Goal: Task Accomplishment & Management: Use online tool/utility

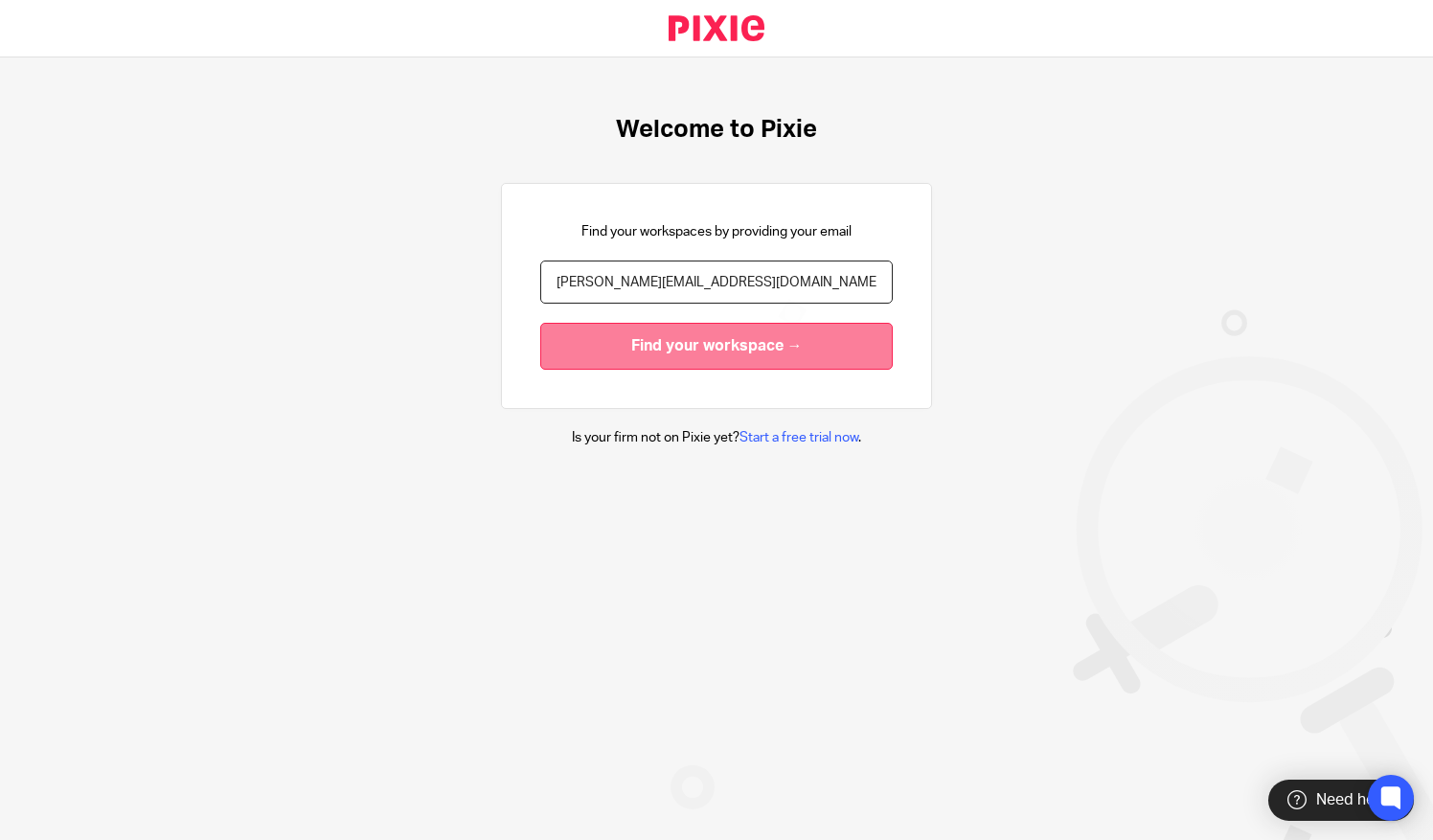
click at [594, 339] on input "Find your workspace →" at bounding box center [716, 346] width 352 height 47
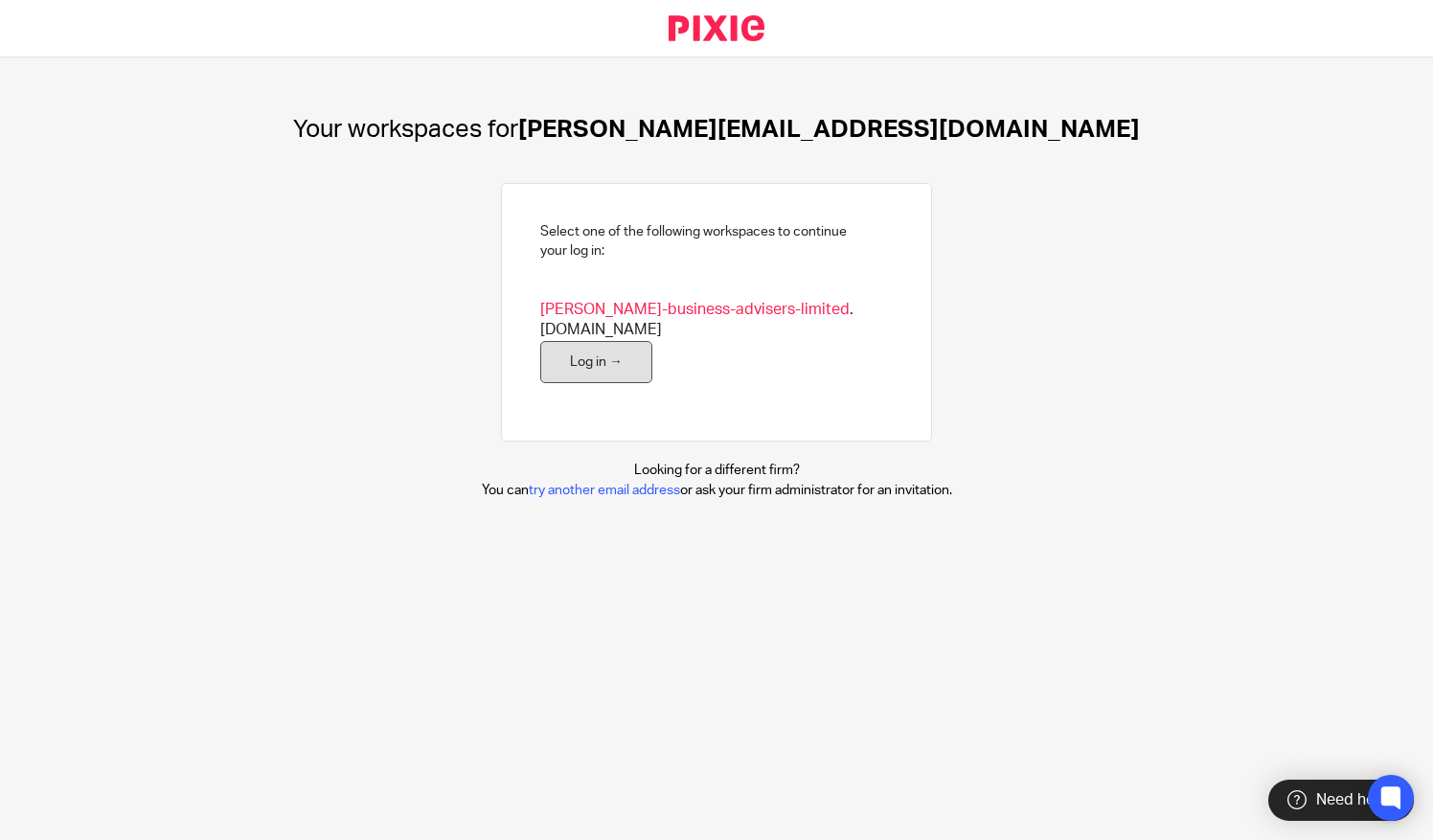
click at [570, 341] on link "Log in →" at bounding box center [597, 362] width 112 height 43
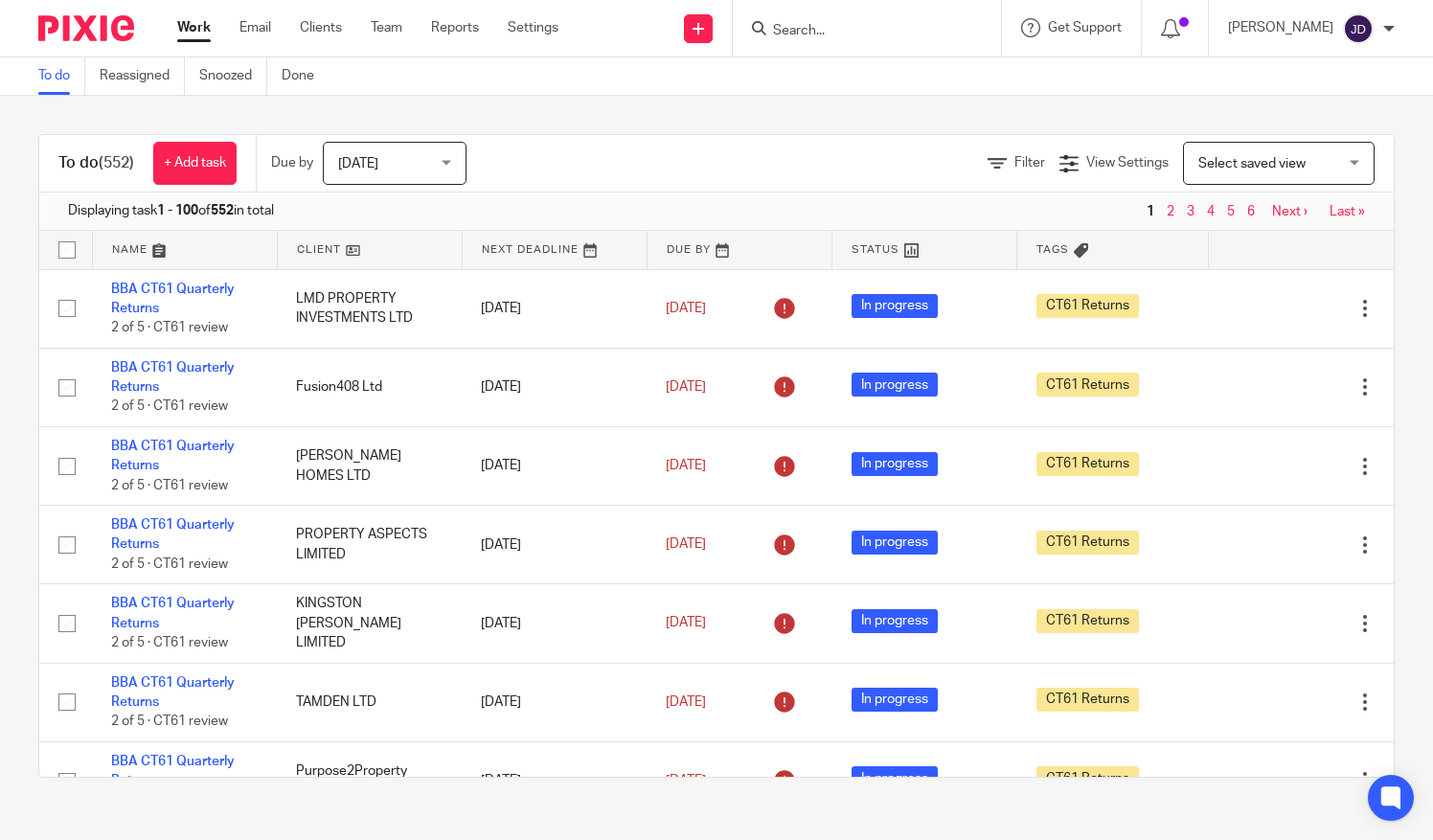
drag, startPoint x: 0, startPoint y: 0, endPoint x: 1048, endPoint y: 103, distance: 1053.0
click at [1048, 103] on div "To do (552) + Add task Due by [DATE] [DATE] [DATE] [DATE] This week Next week T…" at bounding box center [716, 455] width 1433 height 720
click at [814, 24] on input "Search" at bounding box center [857, 32] width 172 height 17
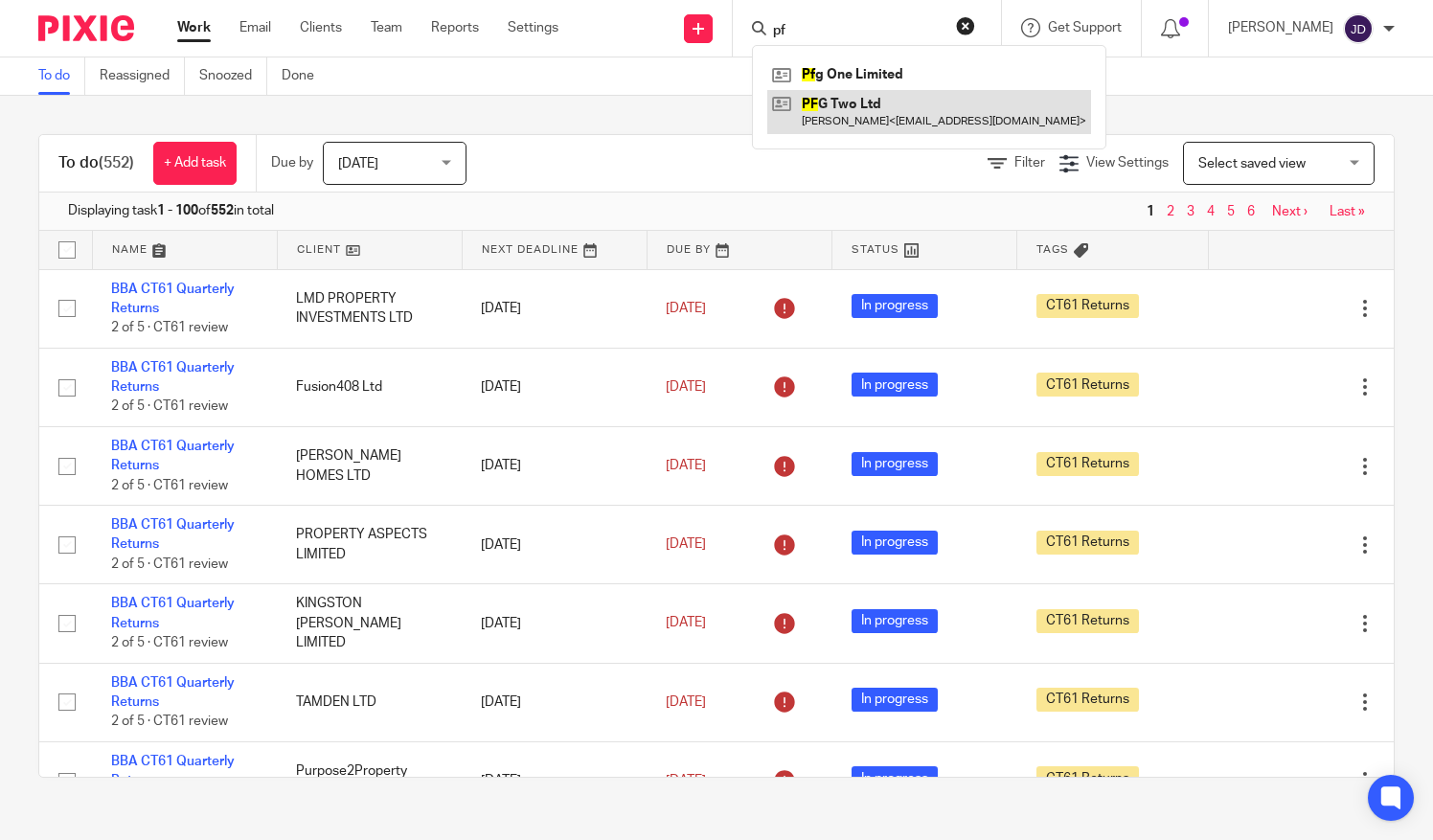
type input "pf"
click at [856, 105] on link at bounding box center [928, 112] width 324 height 44
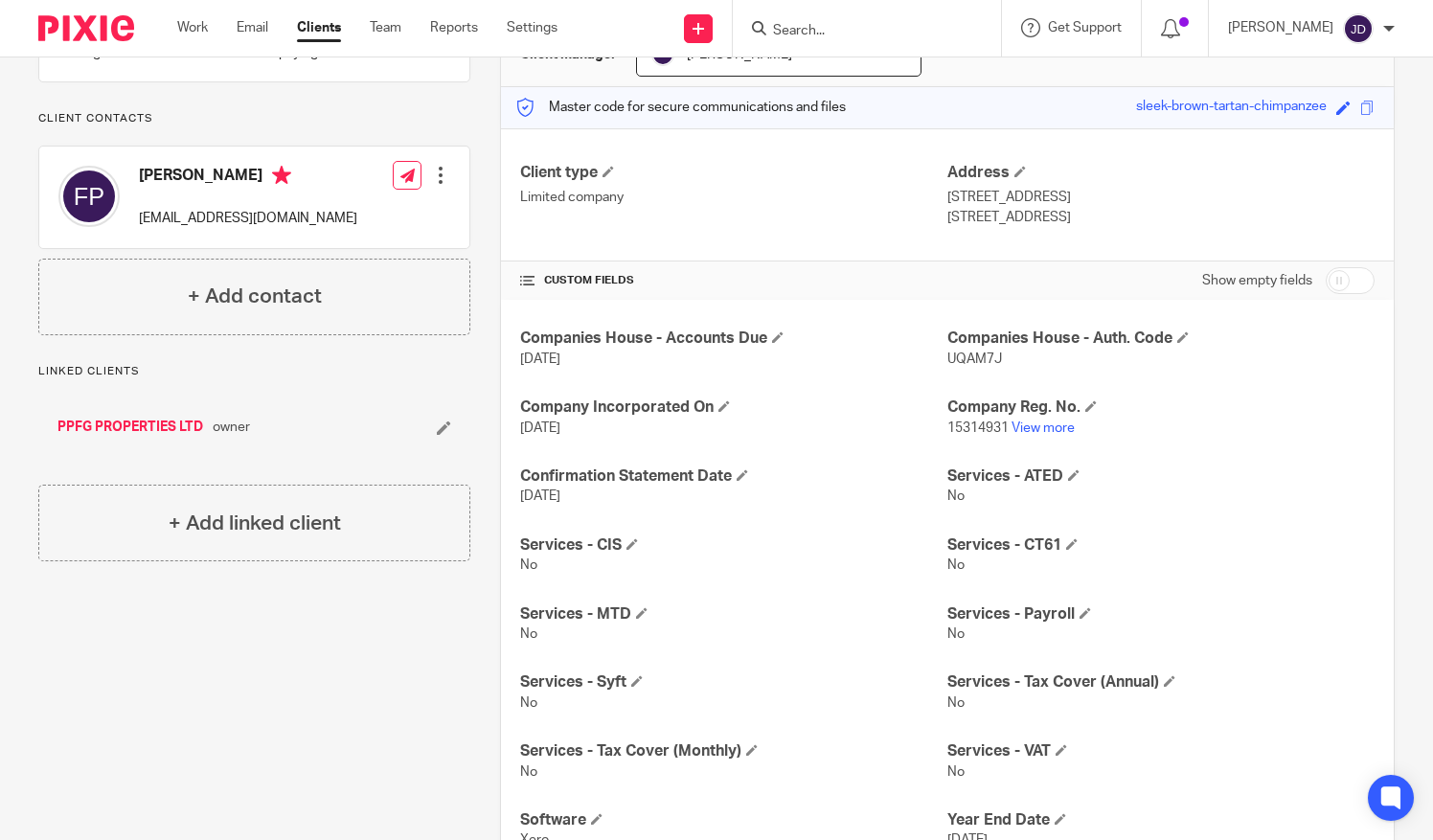
scroll to position [256, 0]
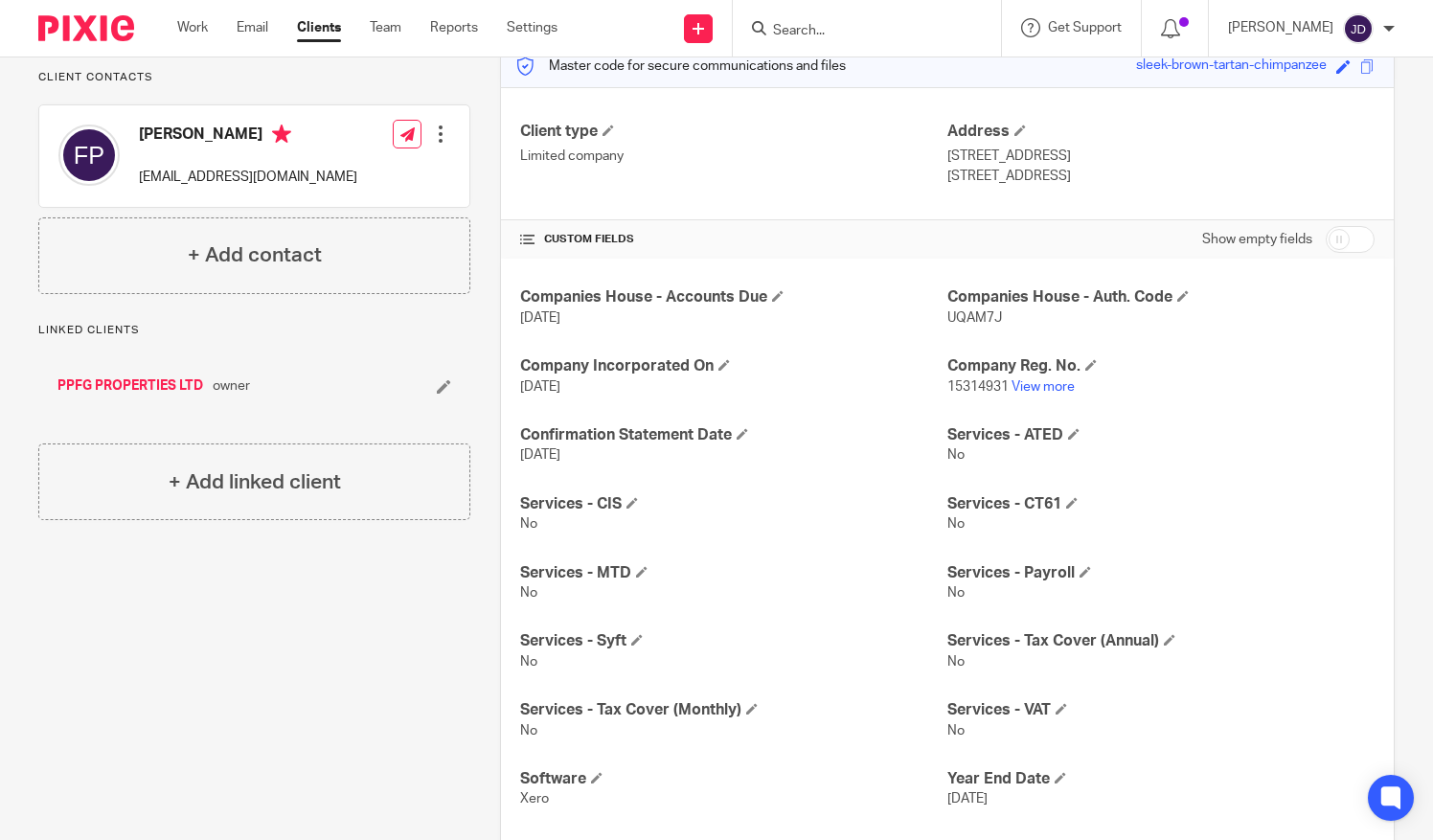
click at [1358, 235] on input "checkbox" at bounding box center [1350, 240] width 49 height 27
checkbox input "true"
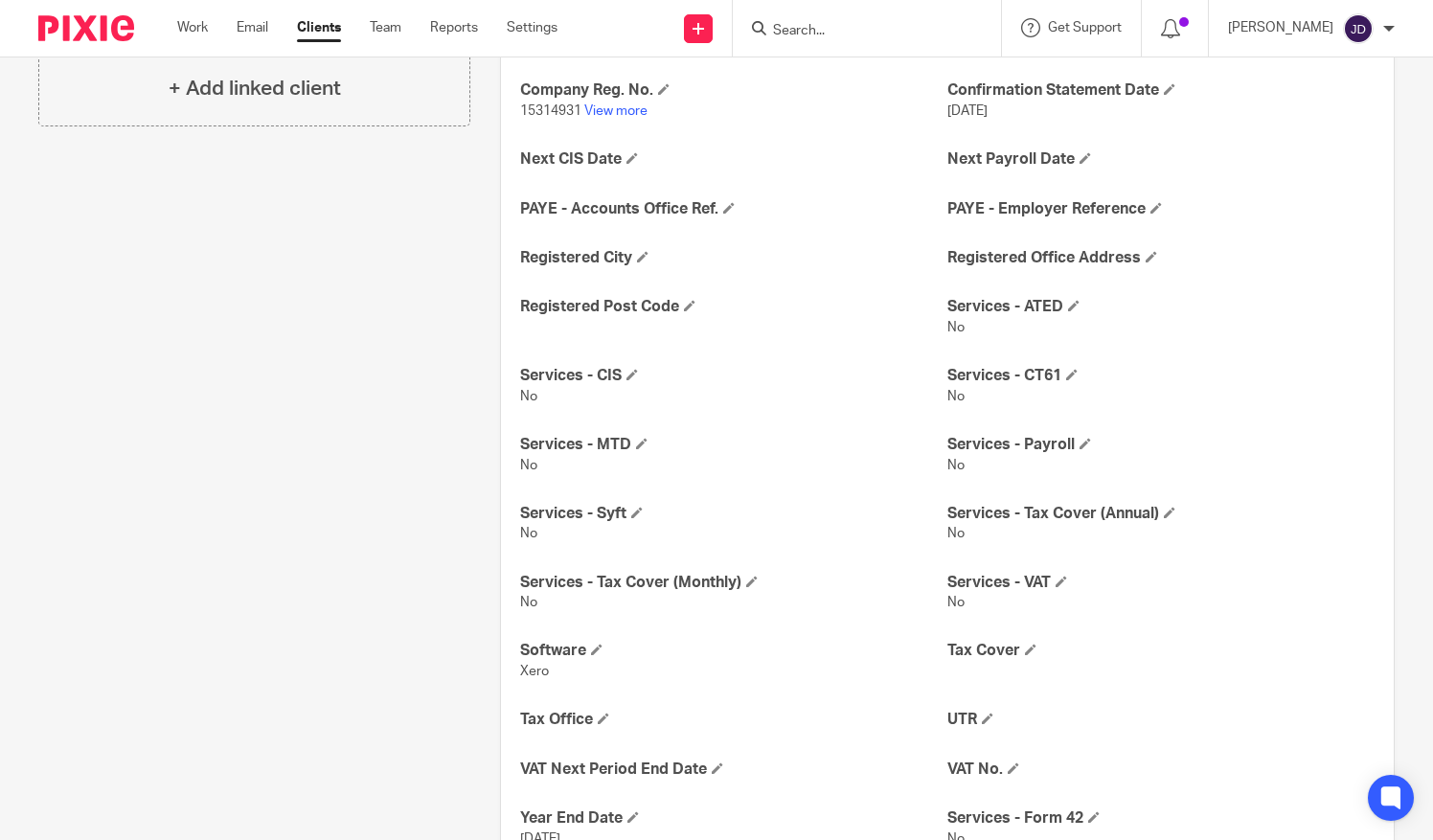
scroll to position [653, 0]
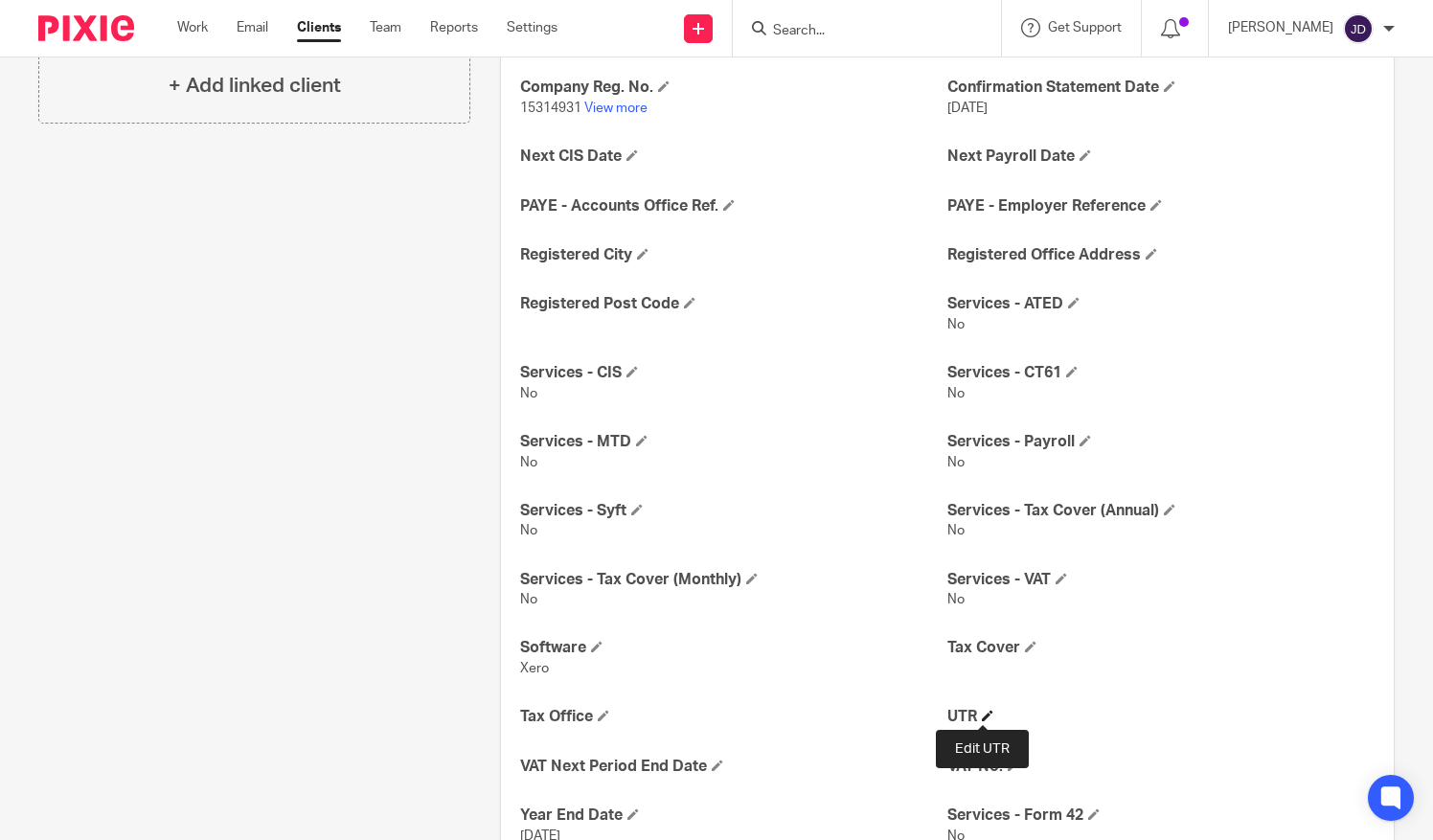
click at [981, 714] on span at bounding box center [987, 715] width 12 height 12
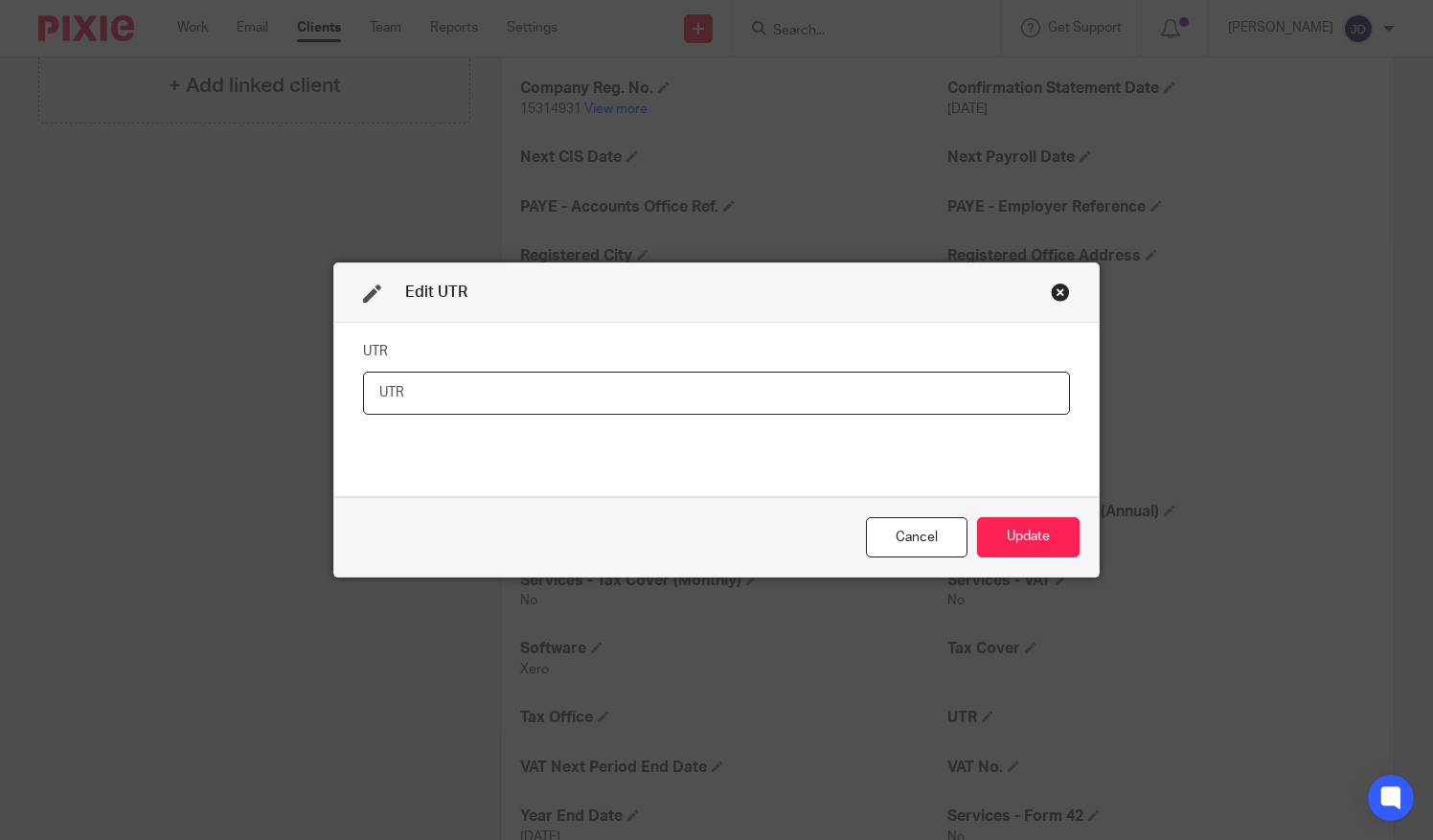
paste input "19520 24389"
type input "19520 24389"
click at [1017, 542] on button "Update" at bounding box center [1028, 537] width 102 height 42
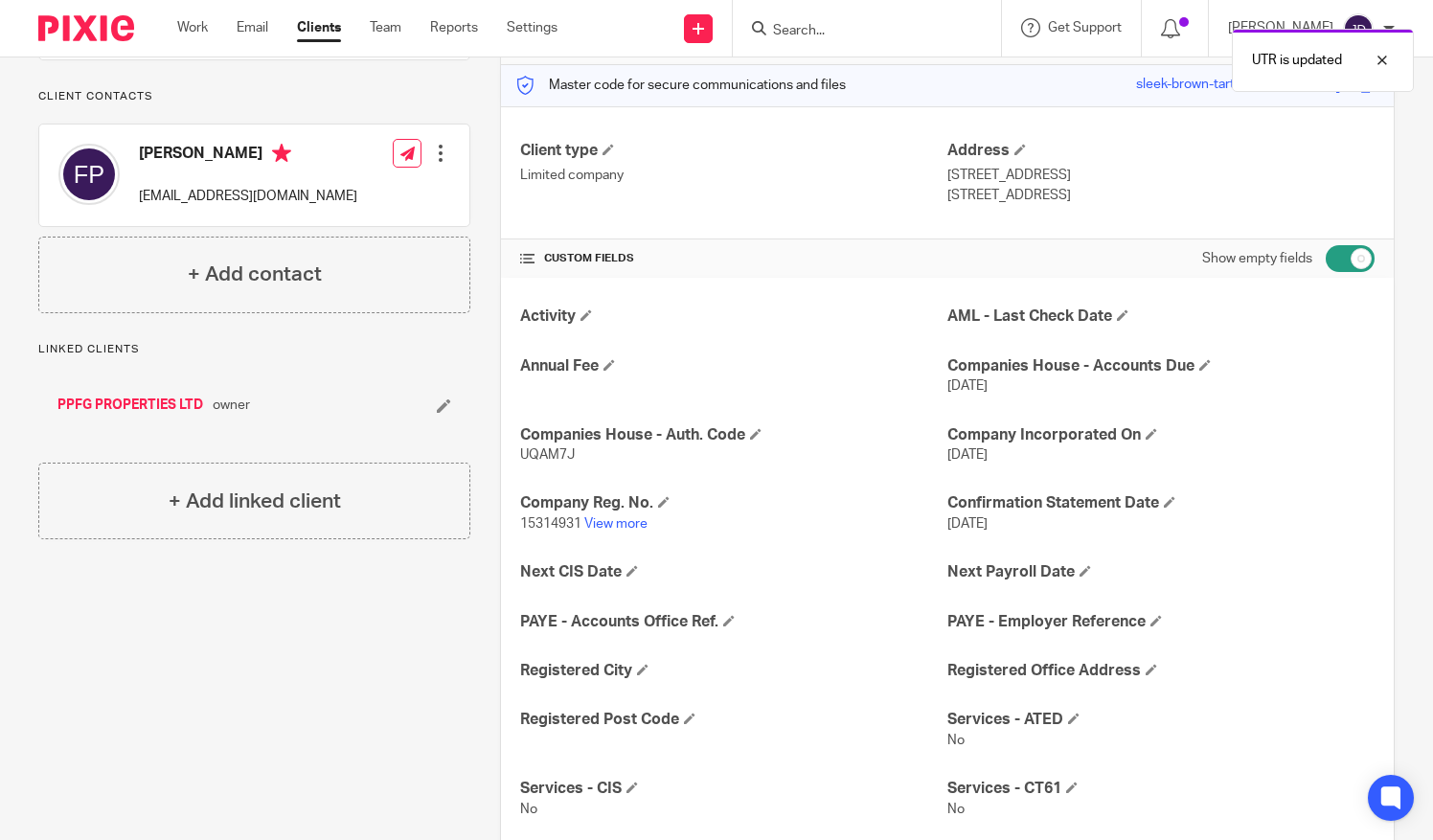
scroll to position [229, 0]
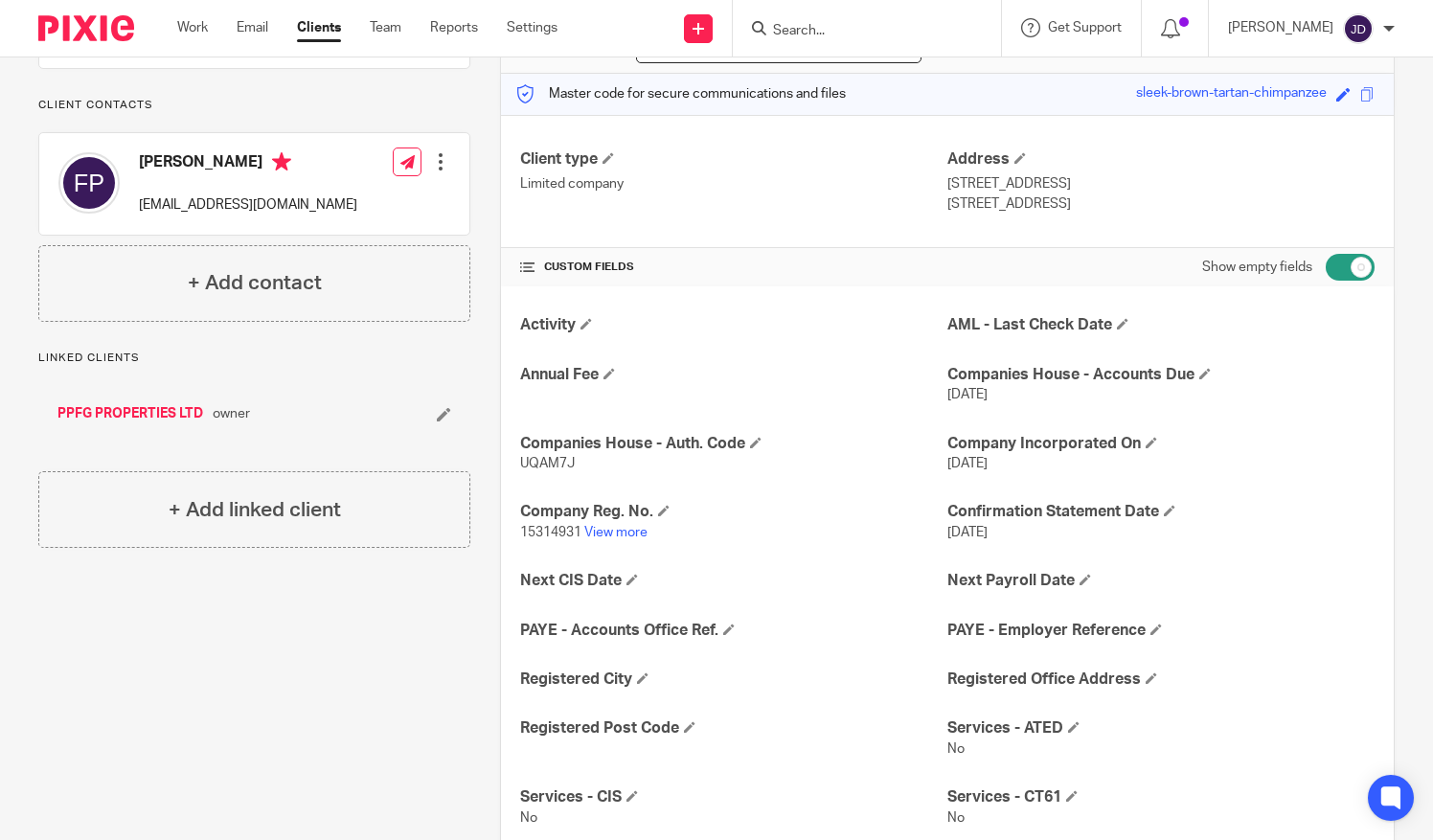
click at [1326, 260] on input "checkbox" at bounding box center [1350, 267] width 49 height 27
checkbox input "false"
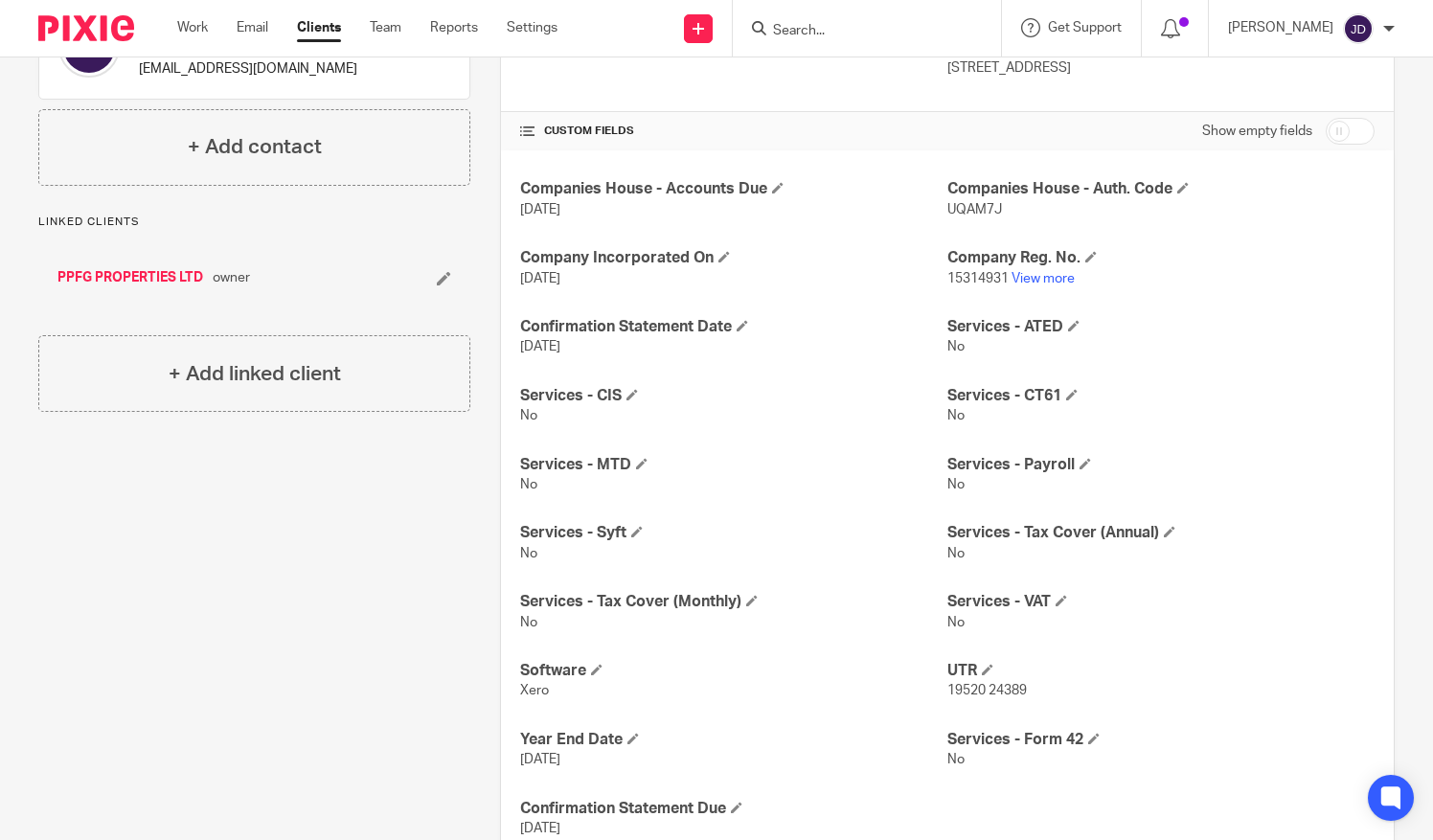
scroll to position [429, 0]
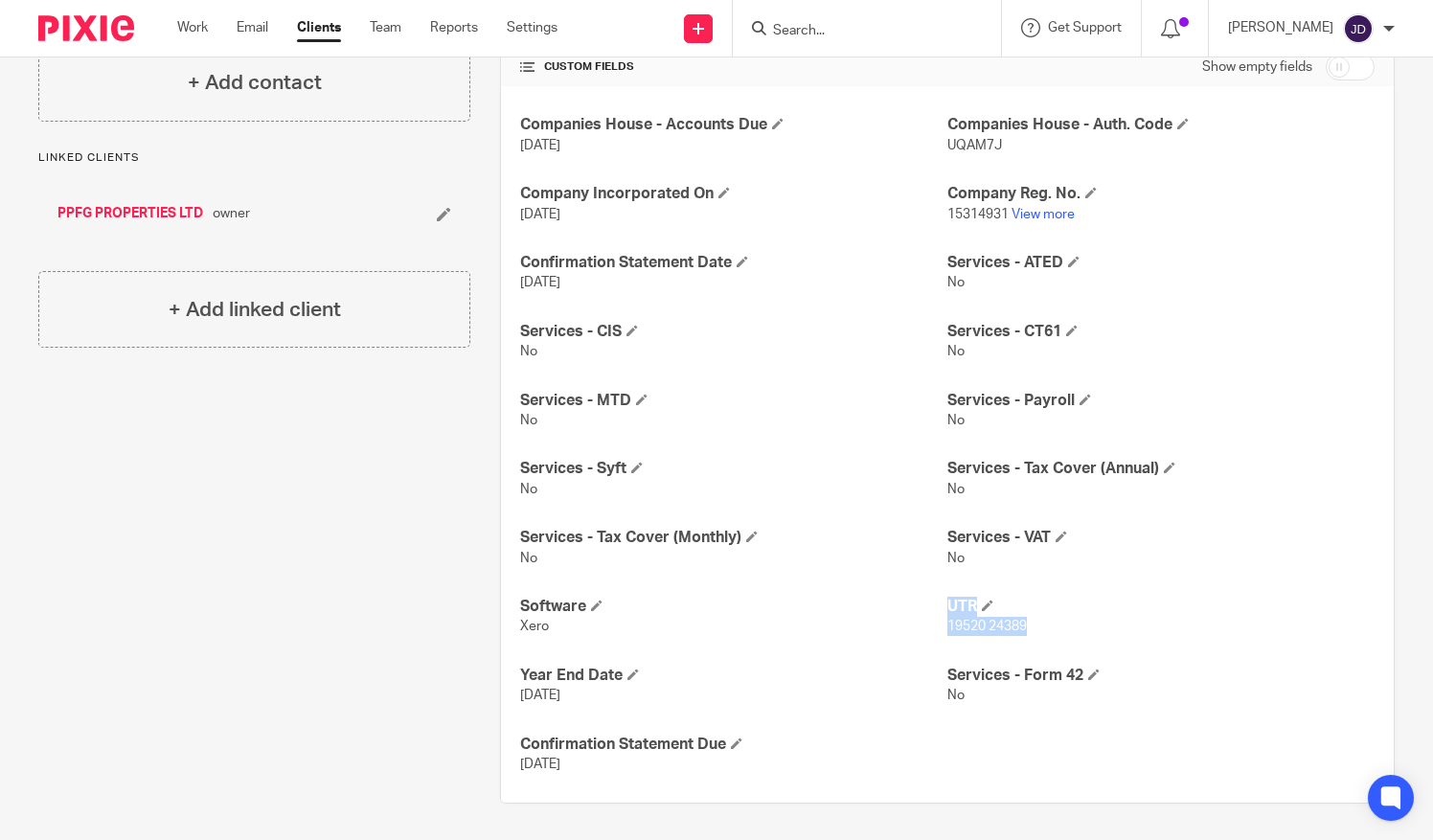
drag, startPoint x: 1024, startPoint y: 622, endPoint x: 936, endPoint y: 637, distance: 89.3
click at [936, 637] on div "Companies House - Accounts Due 28 Aug 2025 Companies House - Auth. Code UQAM7J …" at bounding box center [947, 444] width 892 height 716
copy div "UTR 19520 24389"
click at [898, 653] on div "Companies House - Accounts Due 28 Aug 2025 Companies House - Auth. Code UQAM7J …" at bounding box center [947, 444] width 892 height 716
drag, startPoint x: 939, startPoint y: 625, endPoint x: 1019, endPoint y: 619, distance: 80.2
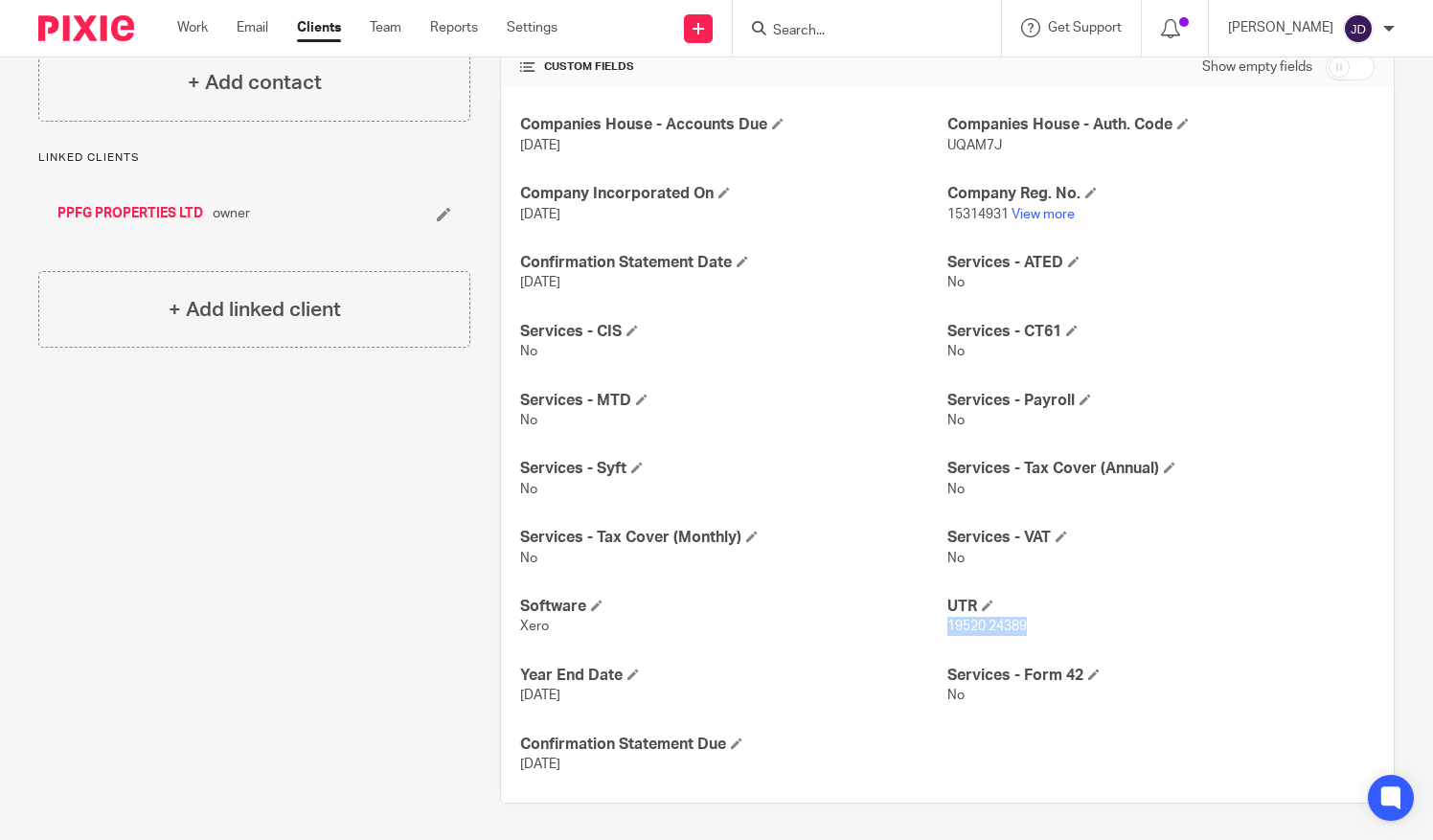
click at [1019, 620] on span "19520 24389" at bounding box center [987, 626] width 79 height 14
copy span "19520 24389"
drag, startPoint x: 933, startPoint y: 211, endPoint x: 975, endPoint y: 217, distance: 42.4
click at [975, 217] on div "Companies House - Accounts Due 28 Aug 2025 Companies House - Auth. Code UQAM7J …" at bounding box center [947, 444] width 892 height 716
drag, startPoint x: 975, startPoint y: 217, endPoint x: 975, endPoint y: 232, distance: 15.0
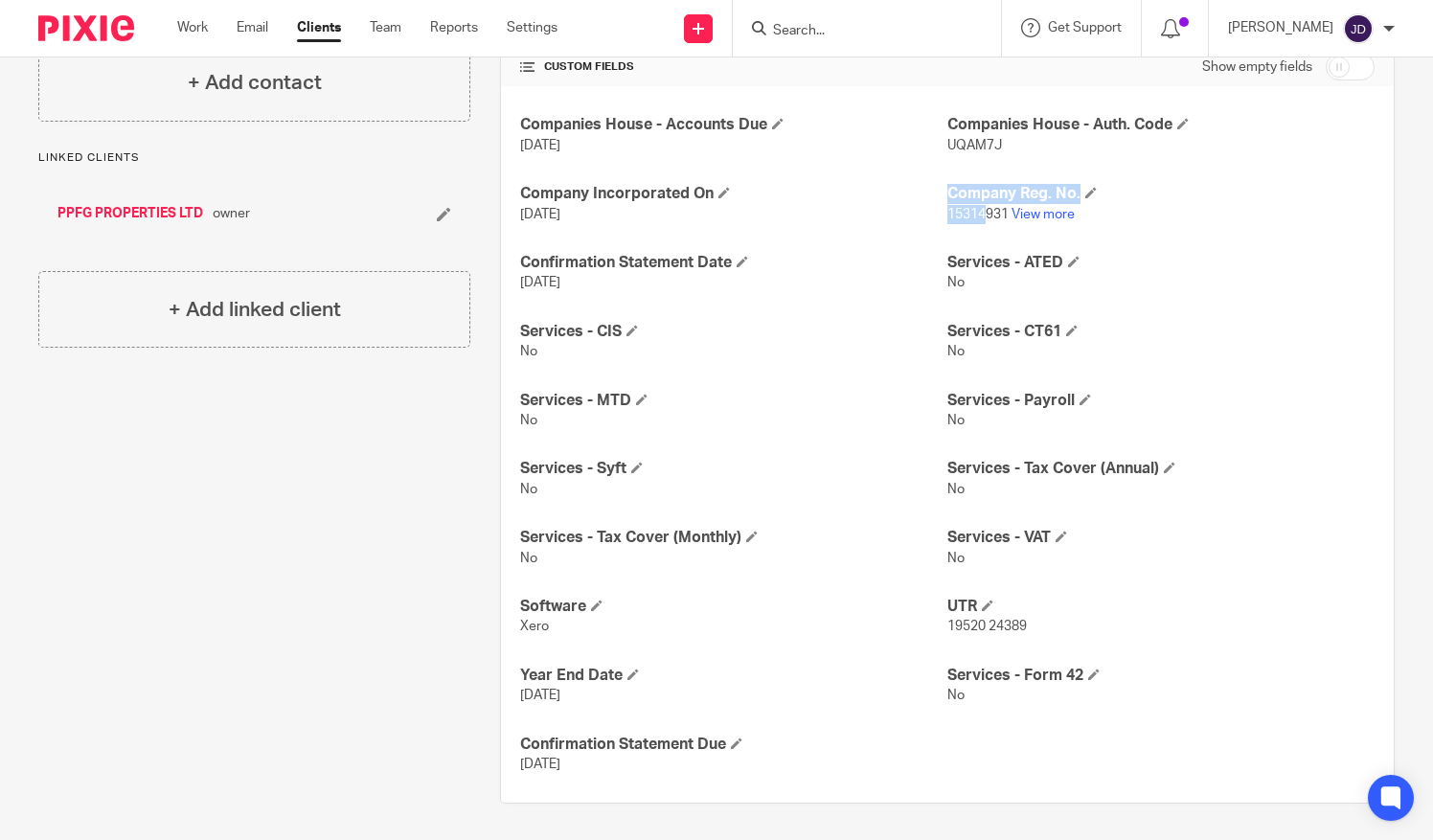
click at [975, 232] on div "Companies House - Accounts Due 28 Aug 2025 Companies House - Auth. Code UQAM7J …" at bounding box center [947, 444] width 892 height 716
click at [1011, 219] on p "15314931 View more" at bounding box center [1161, 215] width 427 height 19
drag, startPoint x: 1000, startPoint y: 211, endPoint x: 938, endPoint y: 232, distance: 65.5
click at [938, 232] on div "Companies House - Accounts Due 28 Aug 2025 Companies House - Auth. Code UQAM7J …" at bounding box center [947, 444] width 892 height 716
copy span "15314931"
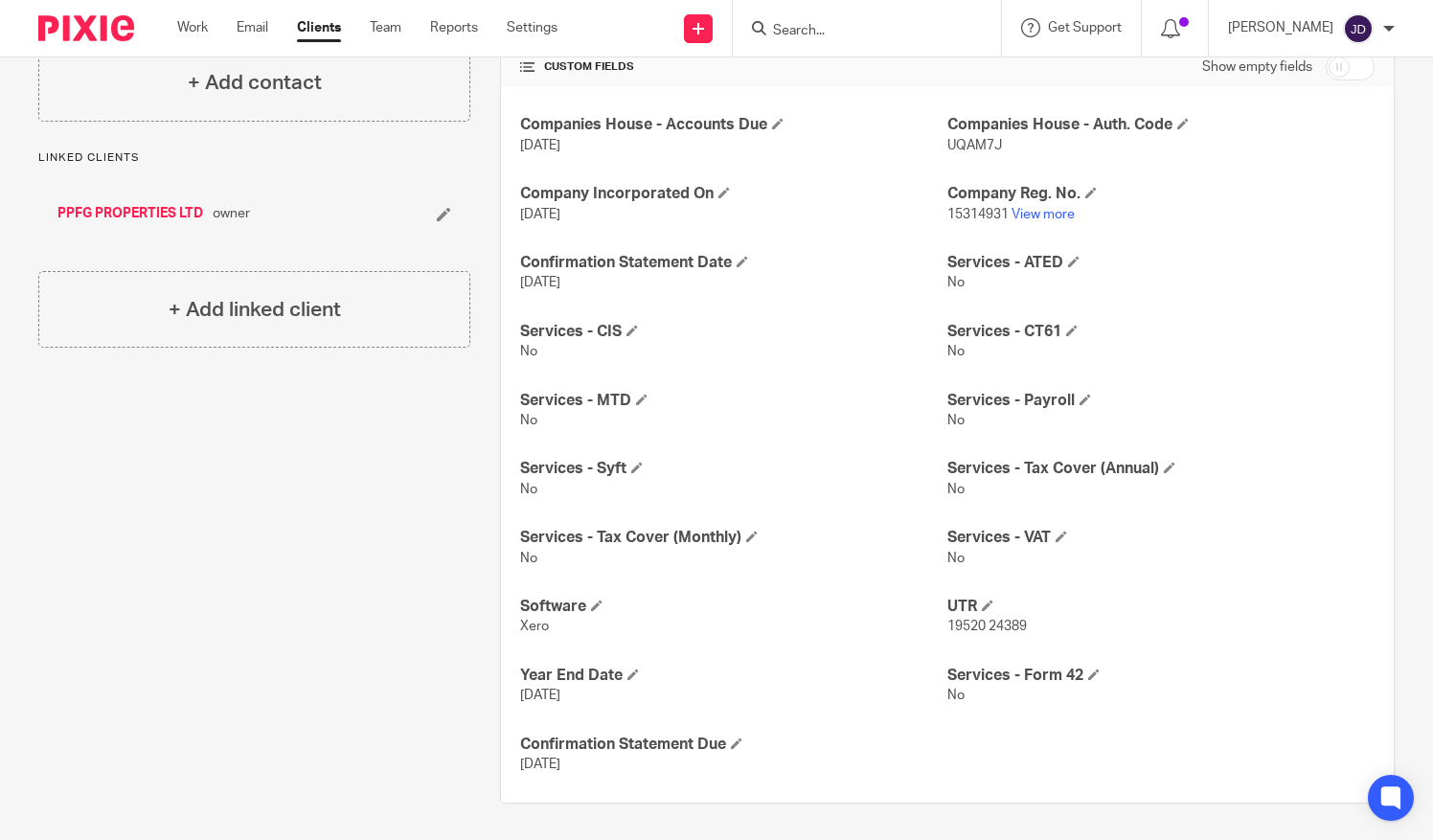
click at [823, 32] on input "Search" at bounding box center [857, 32] width 172 height 17
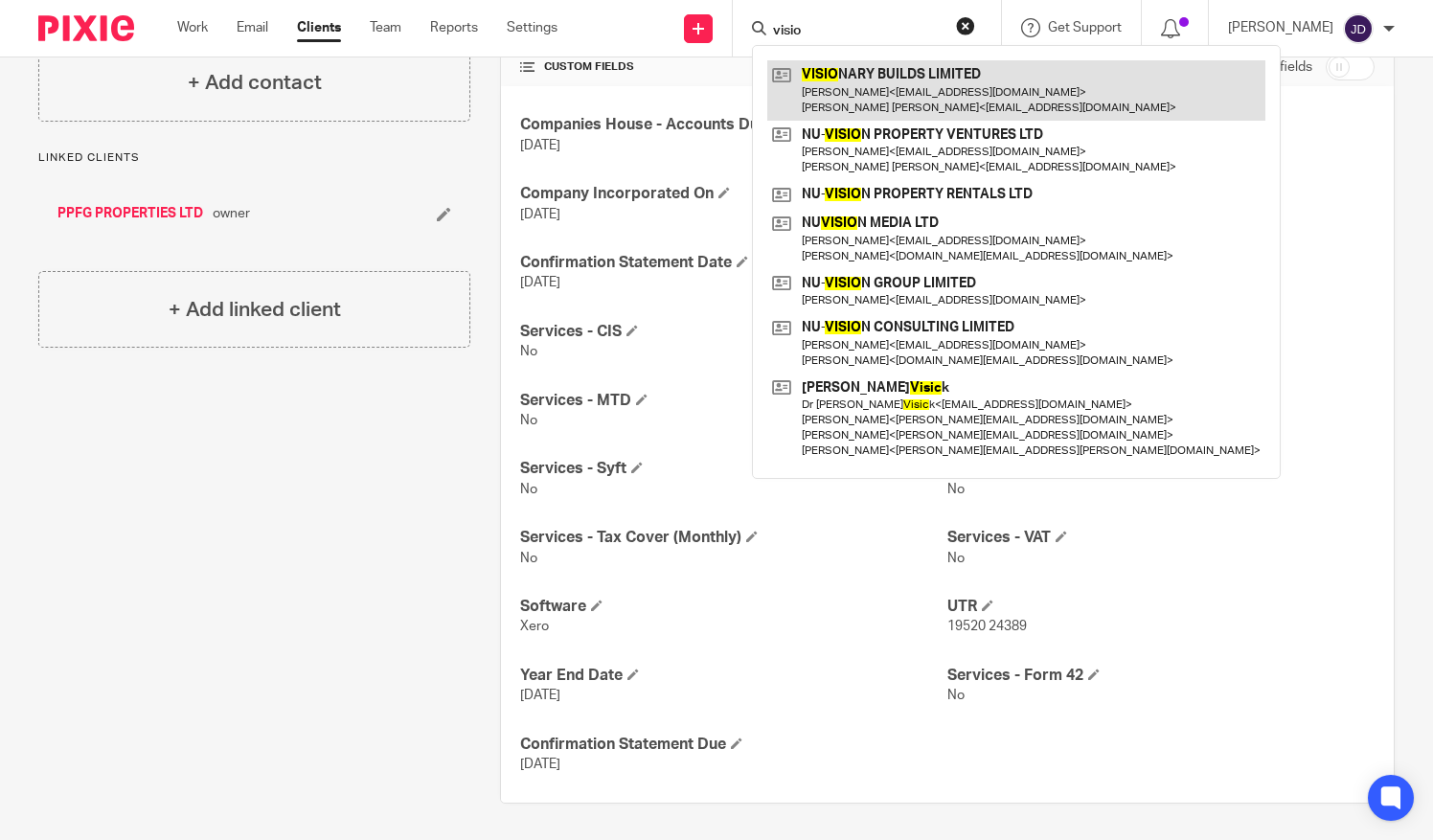
type input "visio"
click at [860, 76] on link at bounding box center [1015, 89] width 498 height 59
